Goal: Task Accomplishment & Management: Use online tool/utility

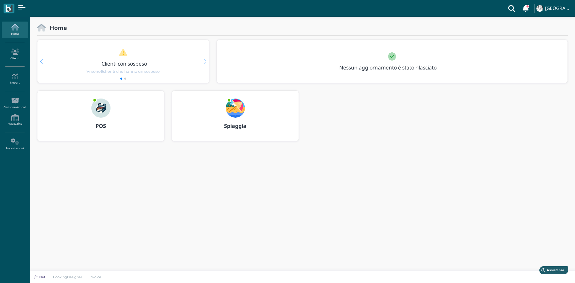
click at [235, 111] on img at bounding box center [235, 108] width 19 height 19
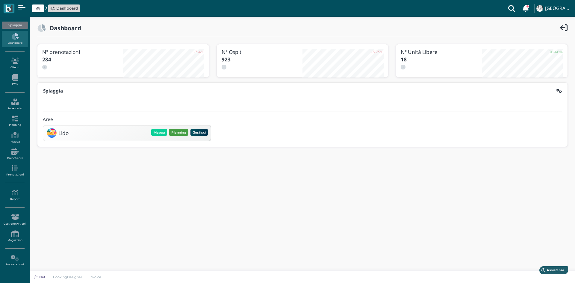
click at [177, 132] on button "Planning" at bounding box center [178, 132] width 19 height 7
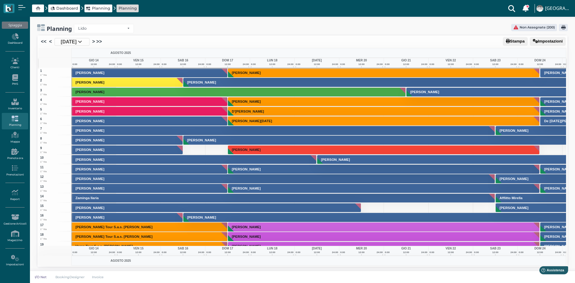
click at [82, 43] on icon at bounding box center [80, 41] width 4 height 5
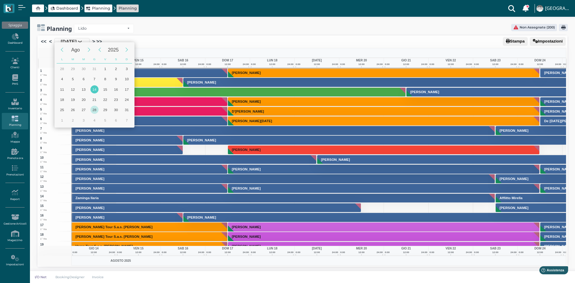
click at [93, 112] on div "28" at bounding box center [94, 110] width 8 height 8
type input "28/08/2025"
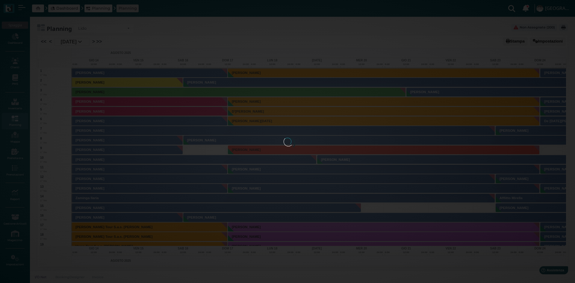
scroll to position [0, 24]
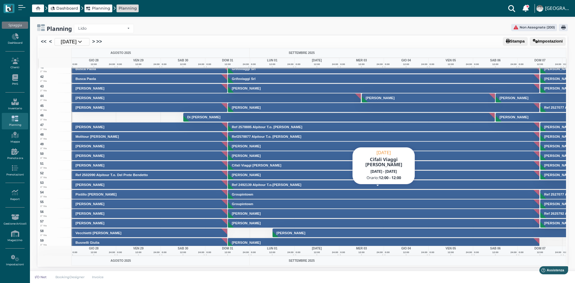
scroll to position [479, 0]
